Goal: Information Seeking & Learning: Learn about a topic

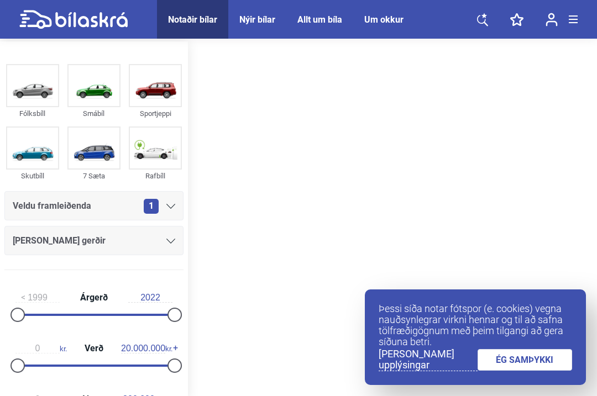
click at [157, 147] on img at bounding box center [155, 148] width 51 height 41
click at [173, 242] on icon at bounding box center [170, 241] width 9 height 5
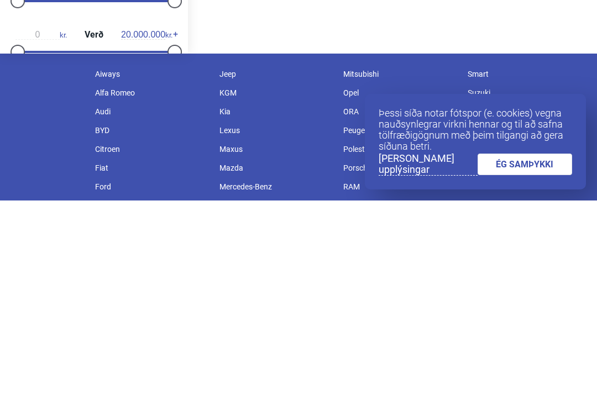
scroll to position [155, 0]
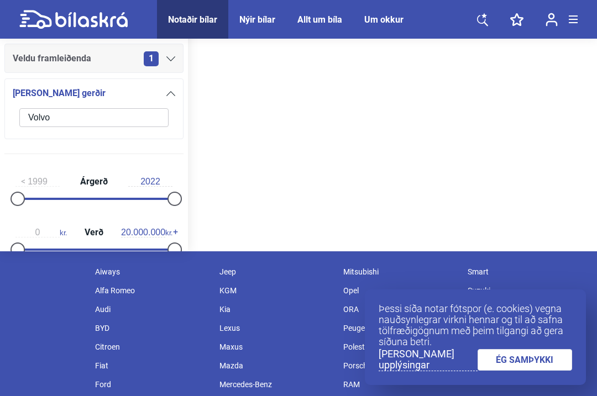
type input "Volvo"
click at [308, 118] on div at bounding box center [392, 73] width 409 height 358
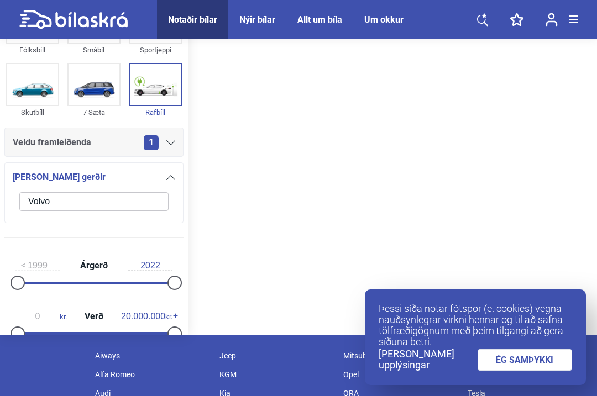
scroll to position [0, 0]
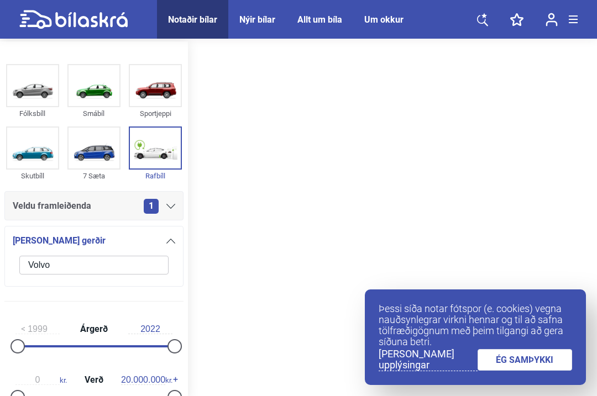
click at [596, 196] on html "Notaðir bílar Nýir bílar Allt um bíla Um okkur Notaðir bílar Nýir bílar Allt um…" at bounding box center [298, 313] width 597 height 627
click at [298, 263] on div at bounding box center [392, 220] width 409 height 358
click at [543, 111] on div at bounding box center [392, 220] width 409 height 358
click at [514, 140] on div at bounding box center [392, 220] width 409 height 358
click at [536, 155] on div at bounding box center [392, 220] width 409 height 358
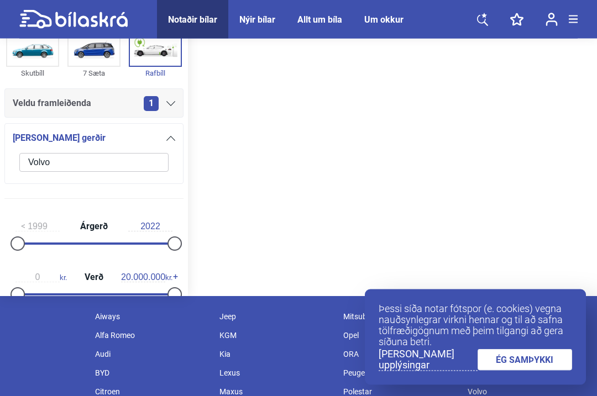
scroll to position [102, 0]
click at [173, 251] on div at bounding box center [174, 244] width 14 height 14
click at [166, 249] on div at bounding box center [161, 244] width 14 height 14
click at [166, 246] on div at bounding box center [161, 244] width 14 height 14
click at [174, 252] on div at bounding box center [174, 244] width 14 height 14
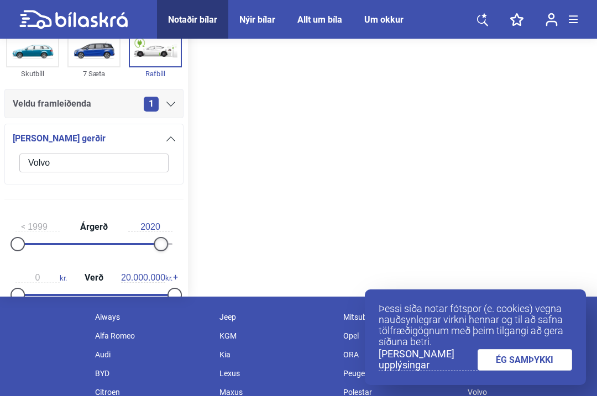
type input "2021"
type input "11.800.000"
click at [486, 191] on div at bounding box center [392, 118] width 409 height 358
click at [481, 197] on div at bounding box center [392, 118] width 409 height 358
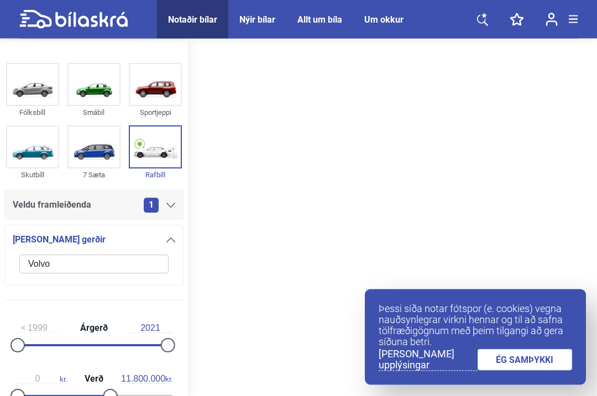
scroll to position [1, 0]
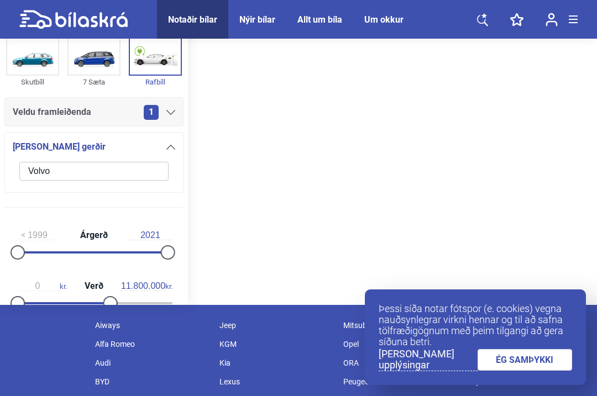
click at [174, 318] on div "0 kr. Verð 11.800.000 kr." at bounding box center [93, 293] width 179 height 51
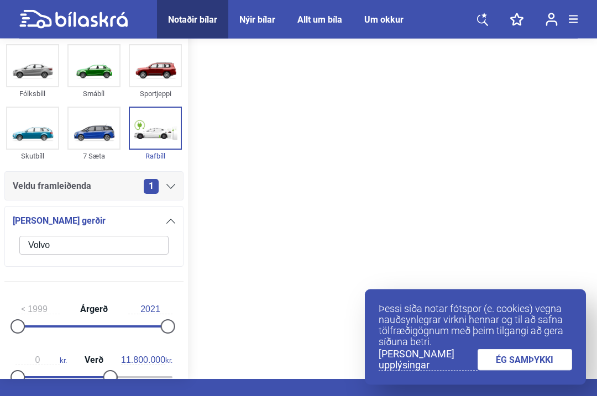
scroll to position [0, 0]
